Goal: Information Seeking & Learning: Learn about a topic

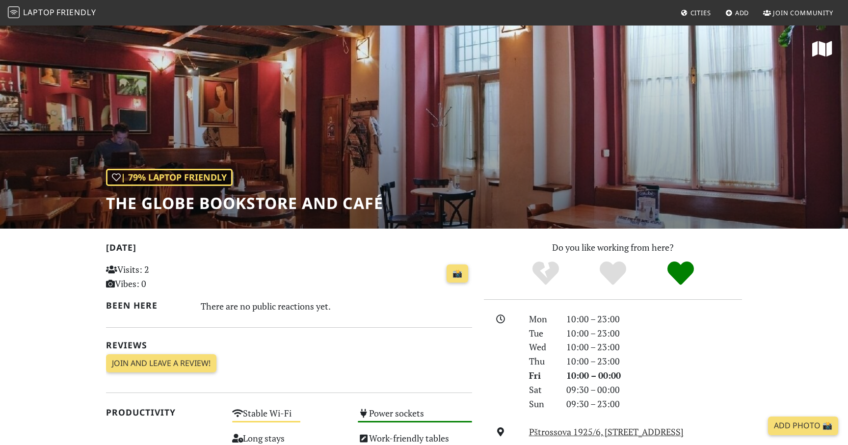
scroll to position [66, 0]
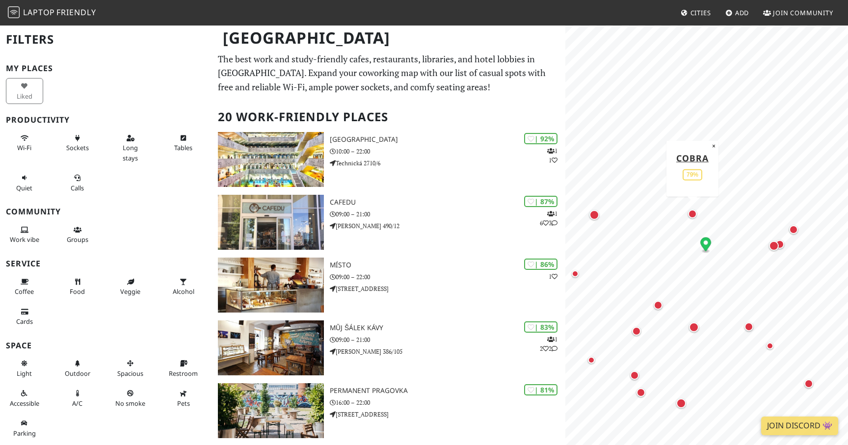
click at [694, 217] on div "Map marker" at bounding box center [692, 214] width 9 height 9
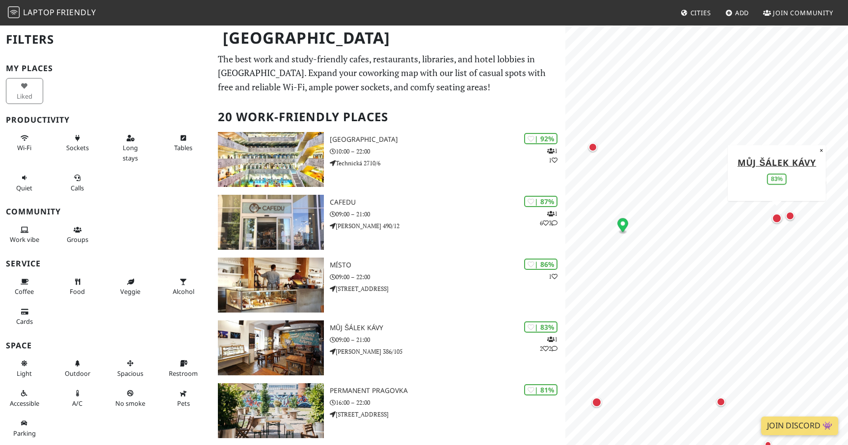
click at [777, 217] on div "Map marker" at bounding box center [777, 218] width 10 height 10
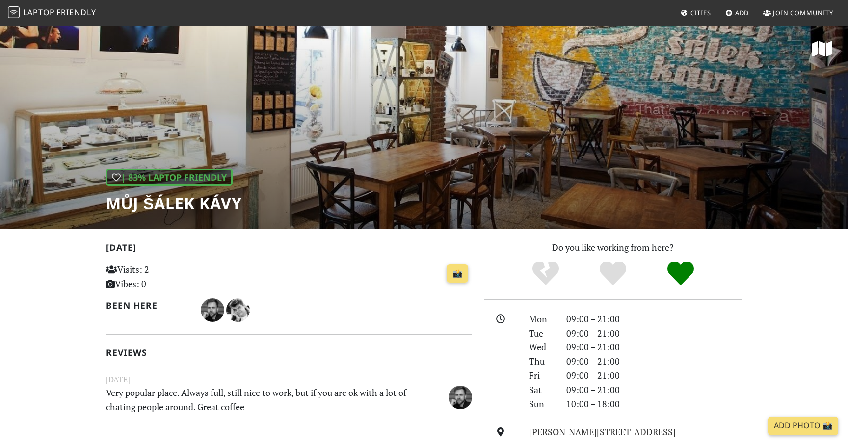
click at [158, 203] on h1 "Můj šálek kávy" at bounding box center [174, 203] width 136 height 19
copy div "Můj šálek kávy"
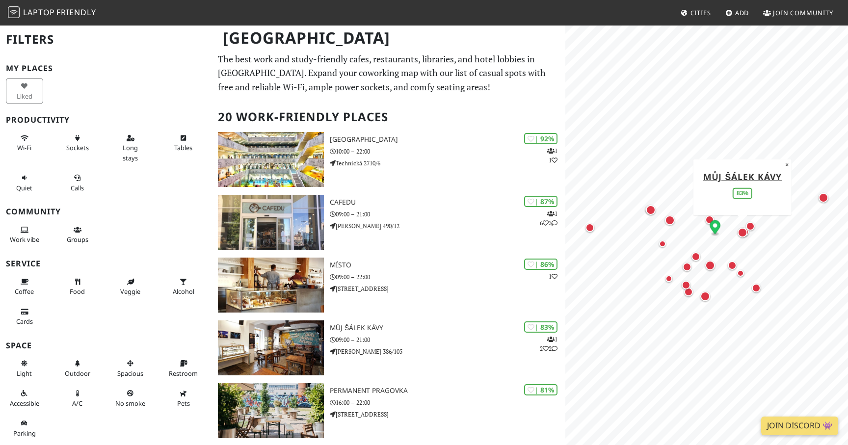
click at [742, 236] on div "Map marker" at bounding box center [743, 233] width 10 height 10
click at [753, 225] on div "Map marker" at bounding box center [750, 226] width 9 height 9
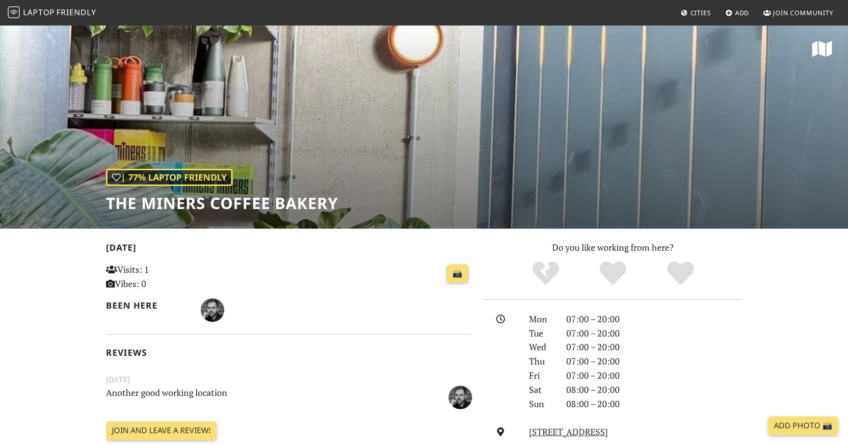
click at [241, 208] on h1 "The Miners Coffee Bakery" at bounding box center [222, 203] width 232 height 19
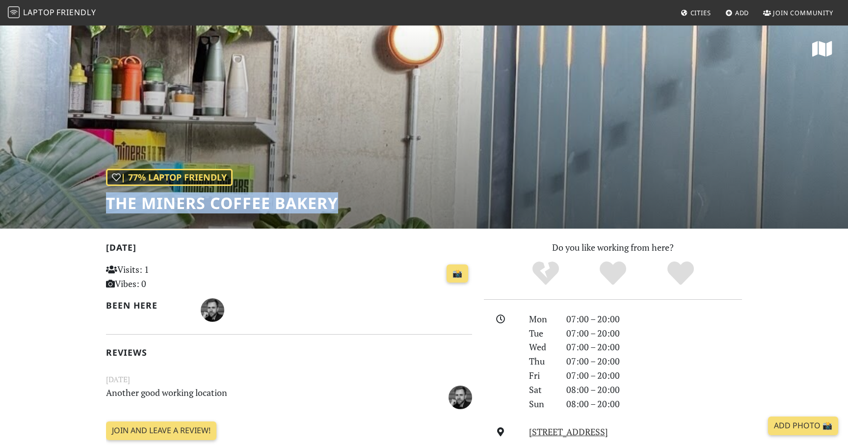
click at [241, 208] on h1 "The Miners Coffee Bakery" at bounding box center [222, 203] width 232 height 19
copy div "The Miners Coffee Bakery"
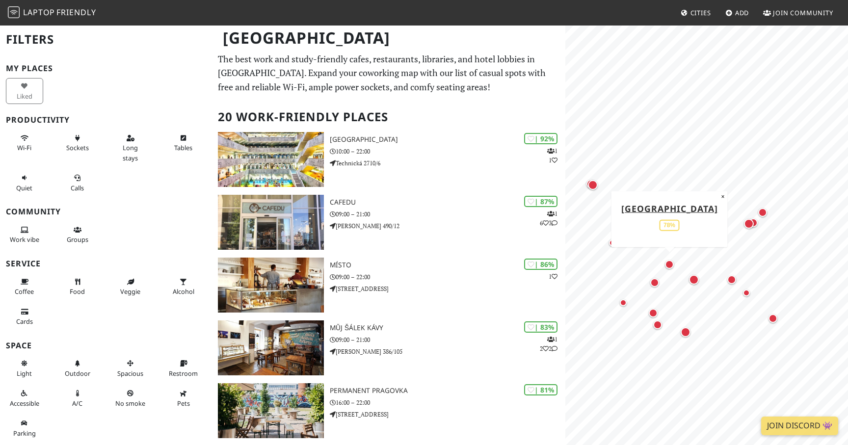
click at [670, 267] on div "Map marker" at bounding box center [669, 264] width 9 height 9
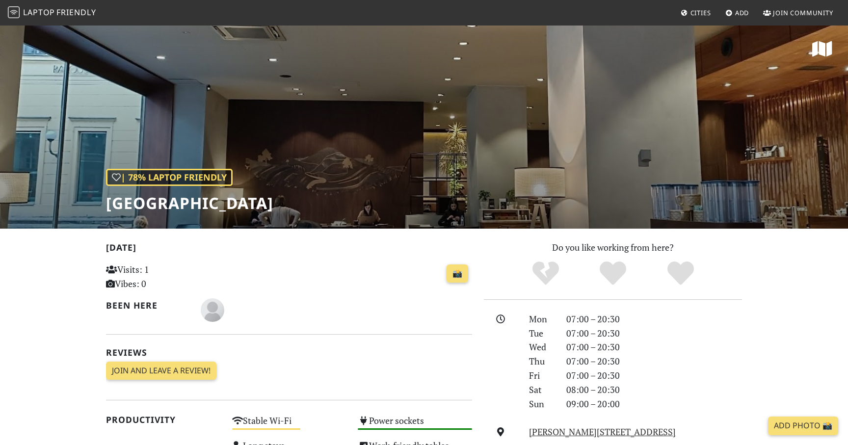
click at [408, 145] on div "| 78% Laptop Friendly Starbucks Reserve" at bounding box center [424, 127] width 848 height 204
